Goal: Find specific page/section: Find specific page/section

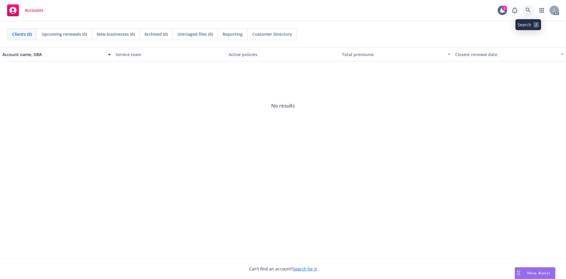
click at [526, 8] on icon at bounding box center [528, 10] width 5 height 5
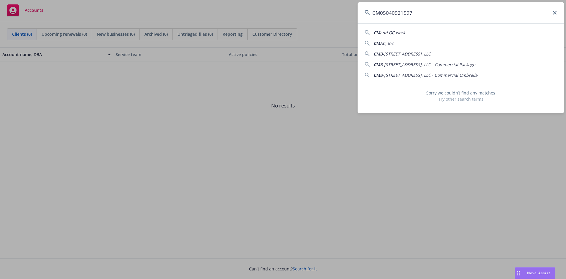
drag, startPoint x: 421, startPoint y: 13, endPoint x: 371, endPoint y: 14, distance: 49.9
click at [371, 14] on input "CM05040921597" at bounding box center [461, 12] width 206 height 21
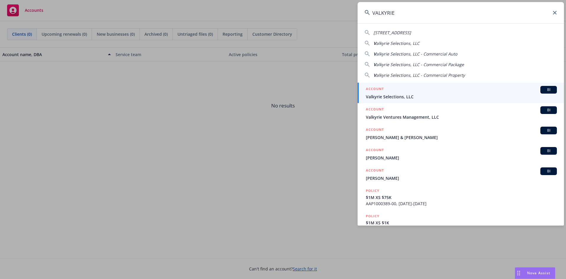
type input "VALKYRIE"
click at [384, 96] on span "Valkyrie Selections, LLC" at bounding box center [461, 96] width 191 height 6
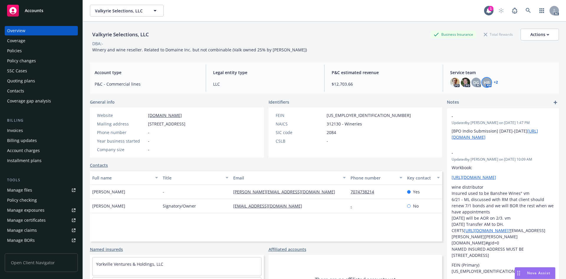
click at [484, 82] on span "HB" at bounding box center [487, 82] width 6 height 6
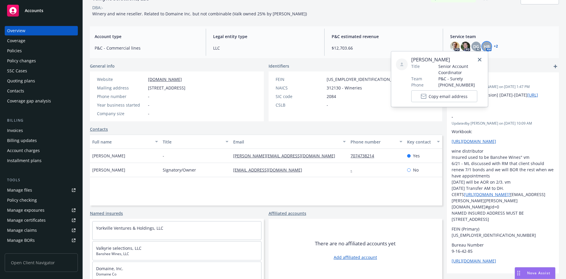
scroll to position [38, 0]
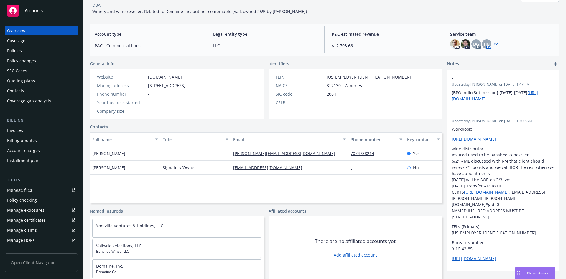
click at [384, 43] on span "$12,703.66" at bounding box center [384, 45] width 104 height 6
click at [453, 47] on img at bounding box center [454, 43] width 9 height 9
click at [463, 44] on img at bounding box center [465, 43] width 9 height 9
click at [475, 42] on span "DG" at bounding box center [476, 44] width 6 height 6
click at [484, 44] on span "HB" at bounding box center [487, 44] width 6 height 6
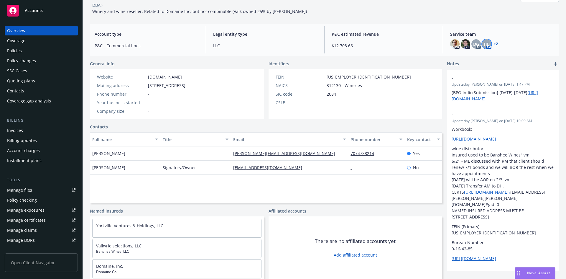
click at [236, 120] on div "General info Website [DOMAIN_NAME] Mailing address [STREET_ADDRESS] Phone numbe…" at bounding box center [266, 169] width 352 height 218
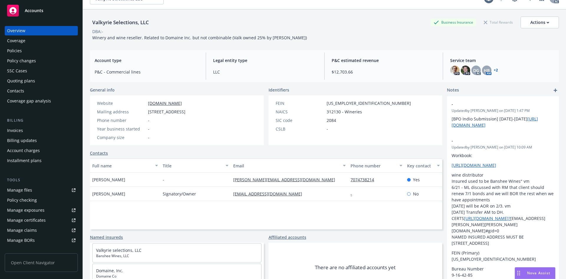
scroll to position [0, 0]
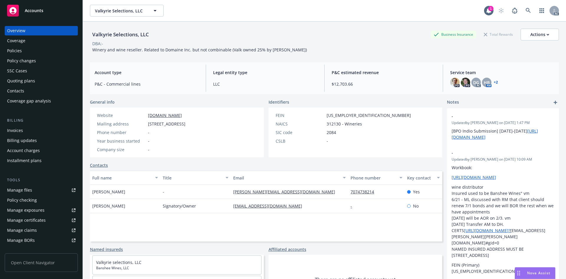
click at [207, 15] on div "Valkyrie Selections, LLC Valkyrie Selections, LLC" at bounding box center [287, 11] width 394 height 12
